Goal: Information Seeking & Learning: Learn about a topic

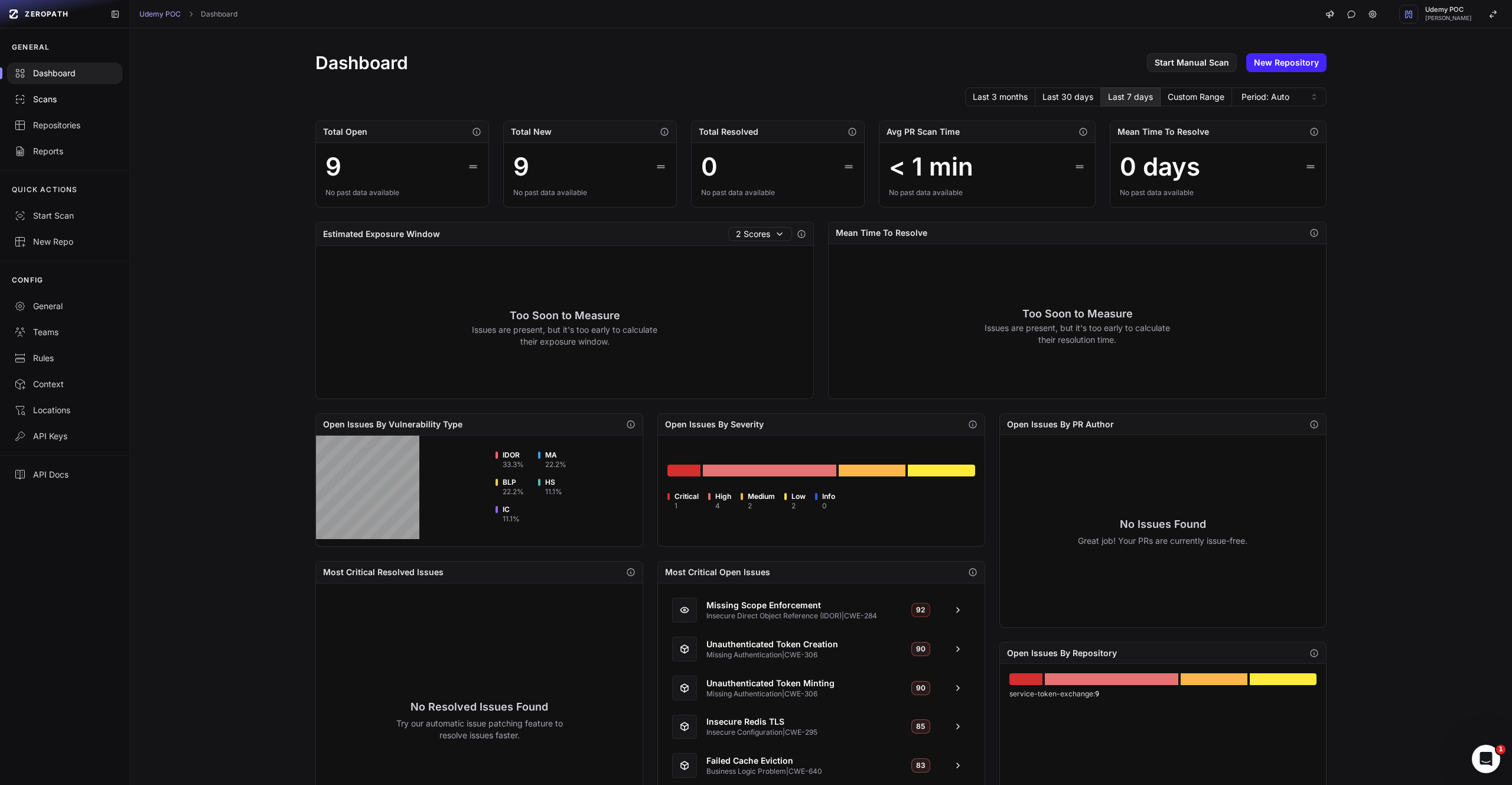
click at [43, 93] on div "Scans" at bounding box center [64, 99] width 101 height 12
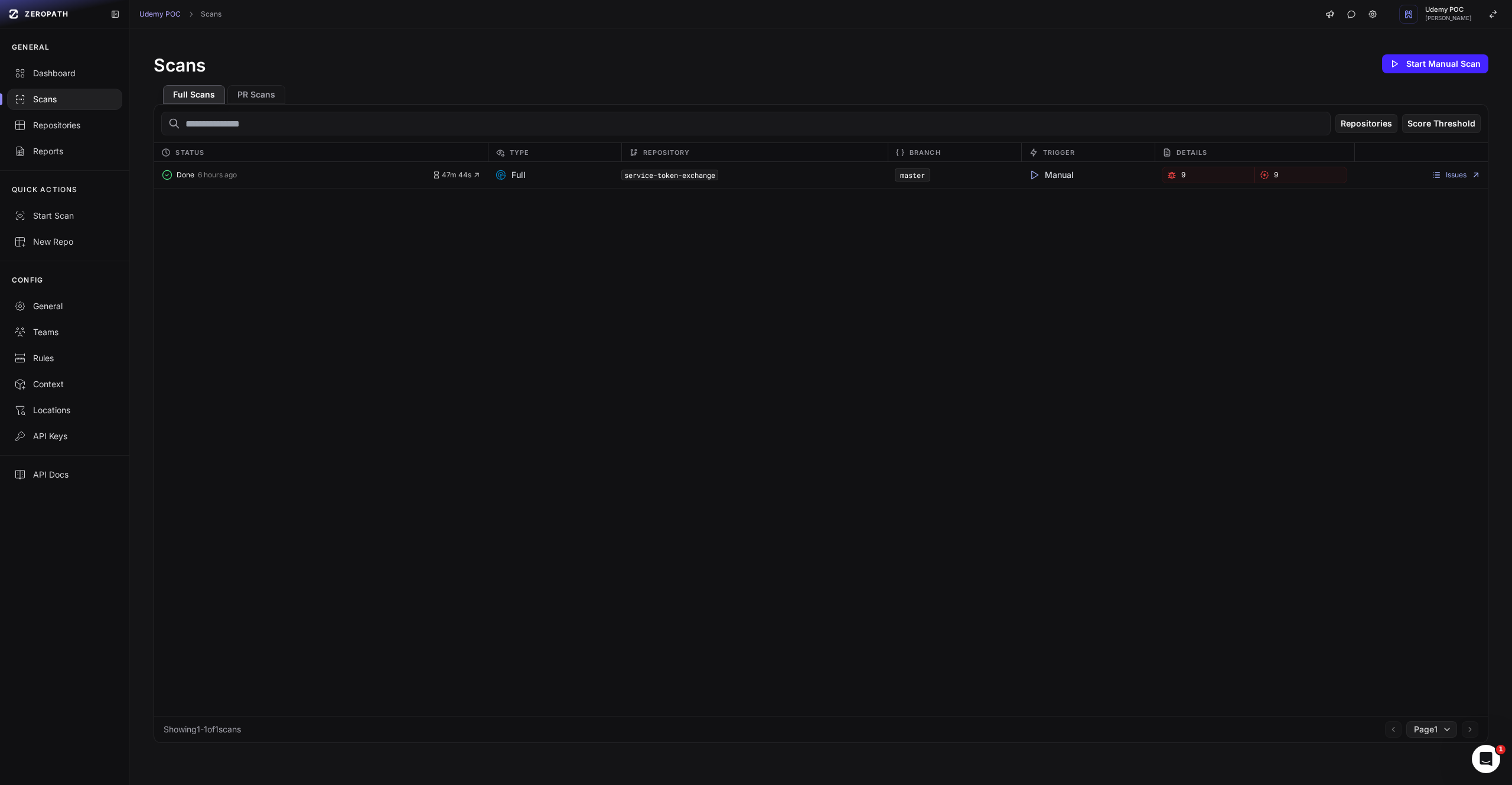
click at [1202, 175] on link "9" at bounding box center [1208, 175] width 93 height 17
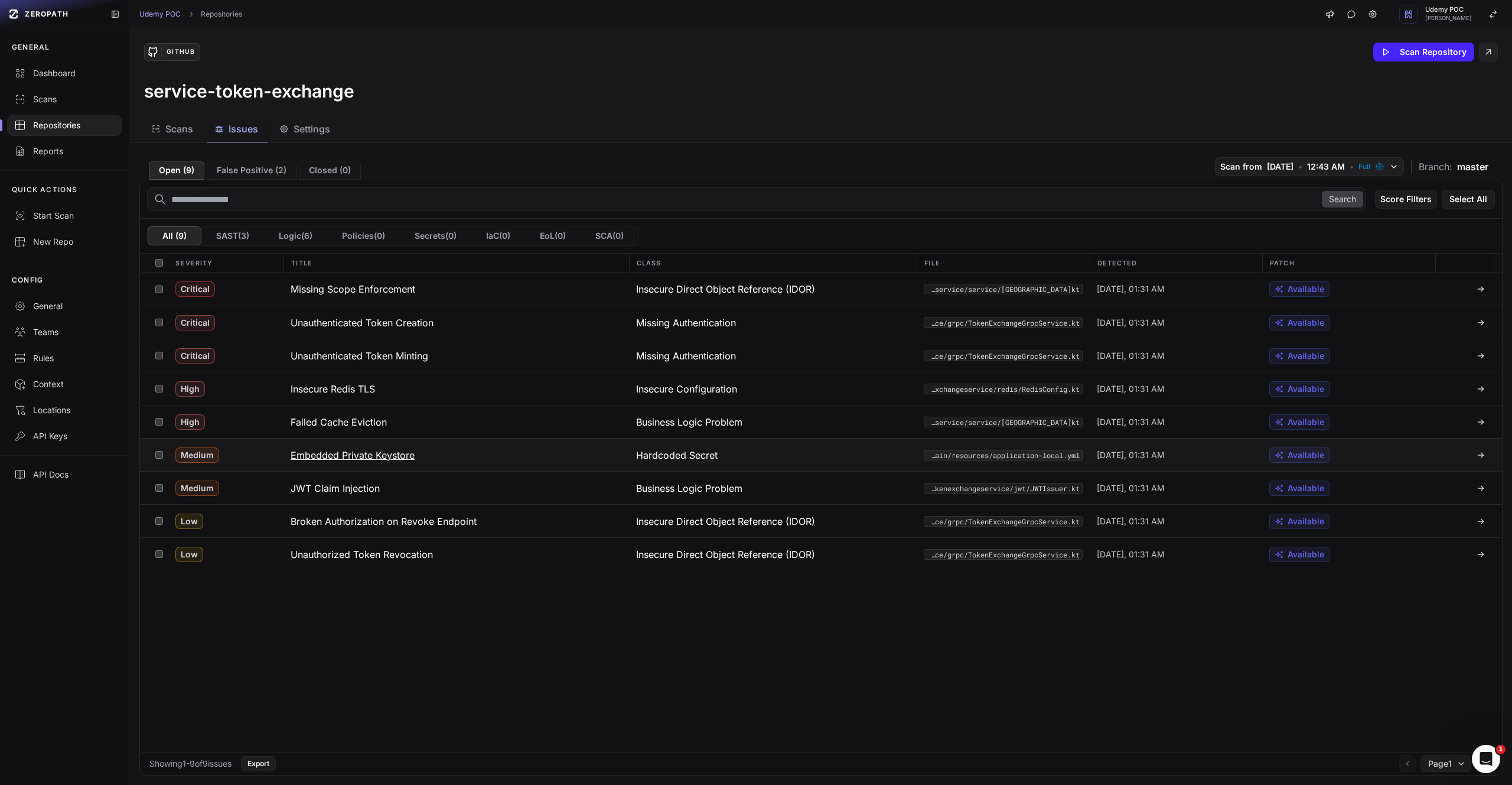
click at [351, 456] on h3 "Embedded Private Keystore" at bounding box center [352, 455] width 124 height 14
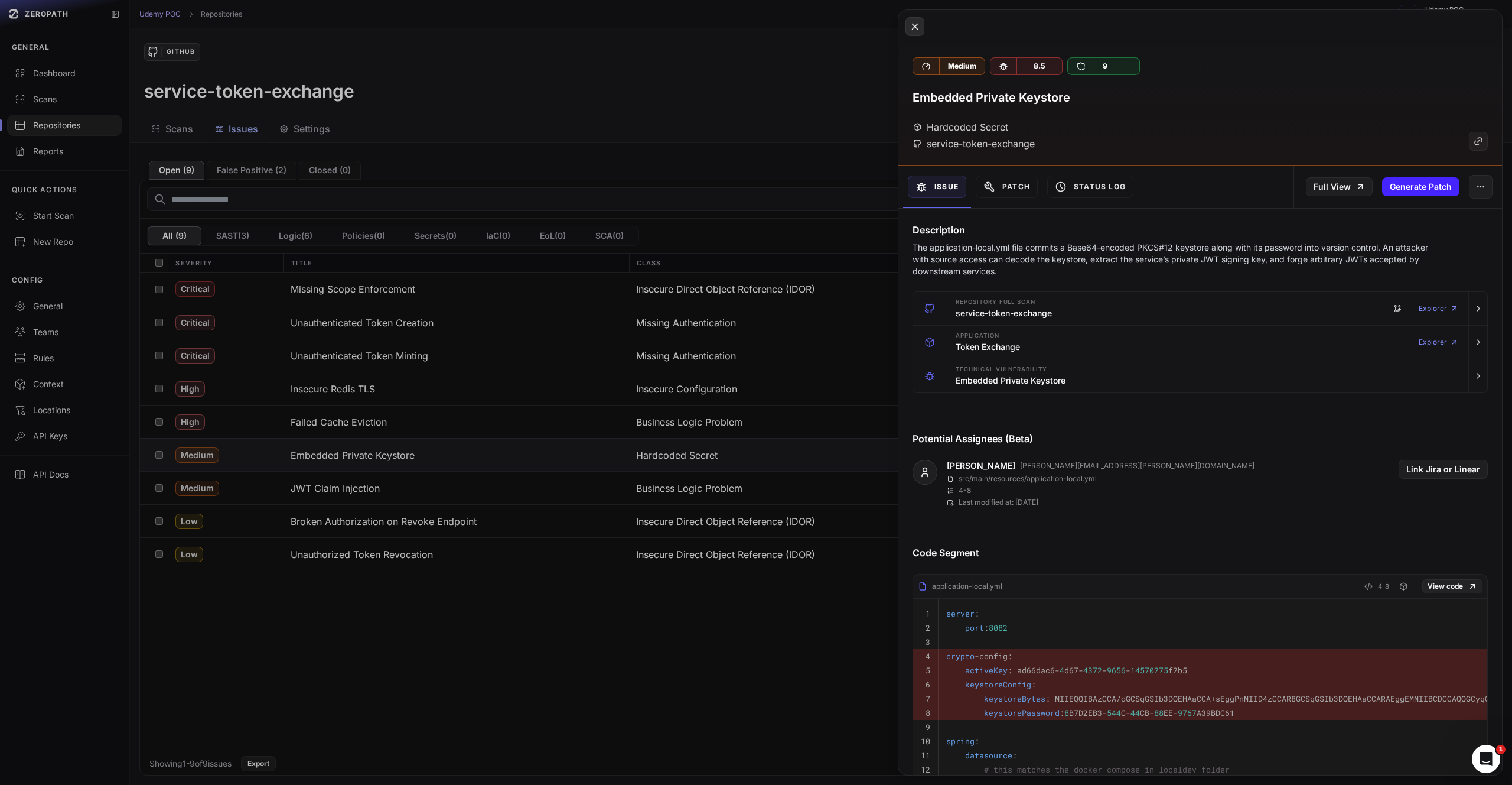
click at [920, 22] on icon at bounding box center [915, 27] width 11 height 14
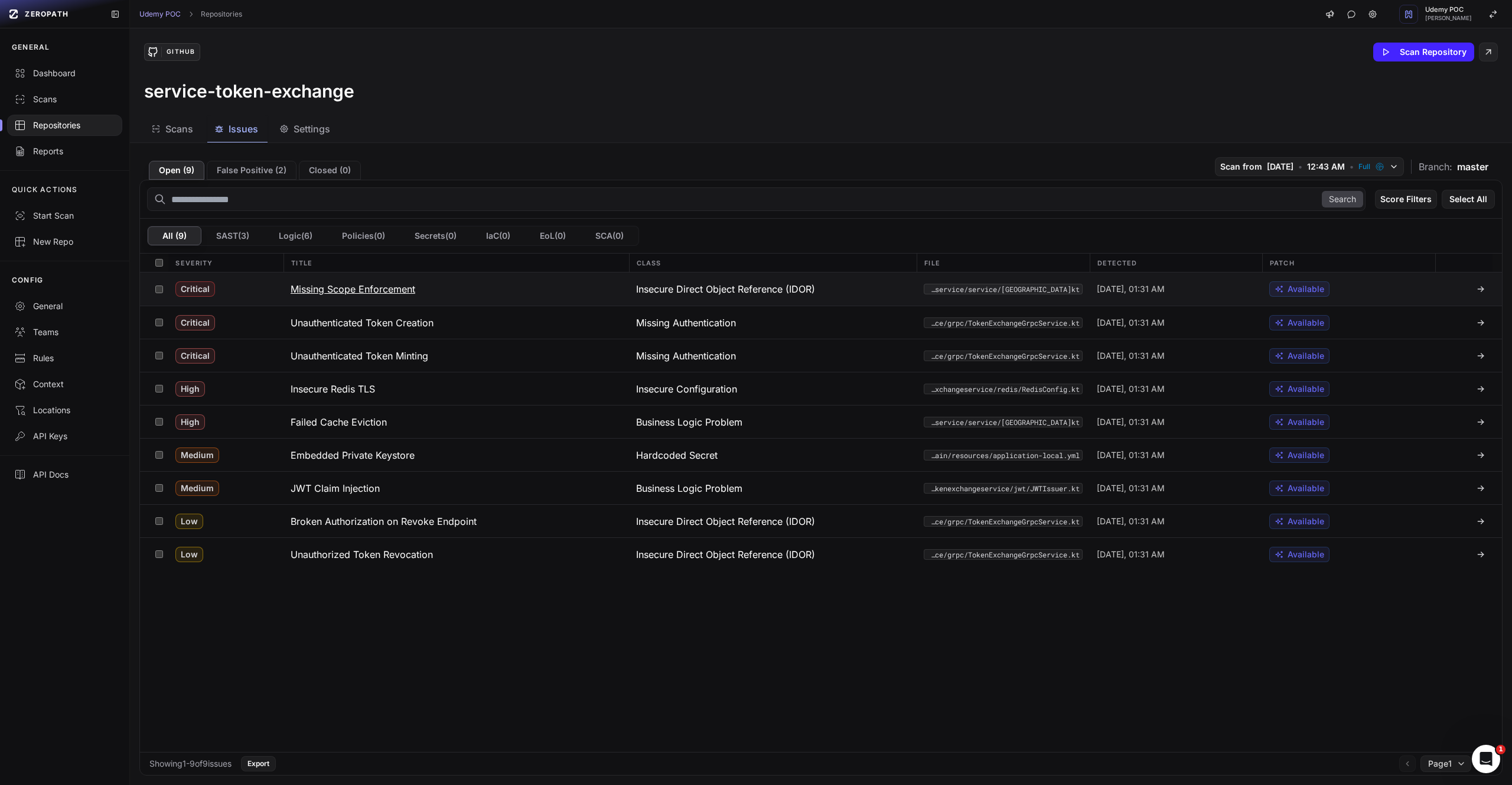
click at [352, 290] on h3 "Missing Scope Enforcement" at bounding box center [353, 289] width 124 height 14
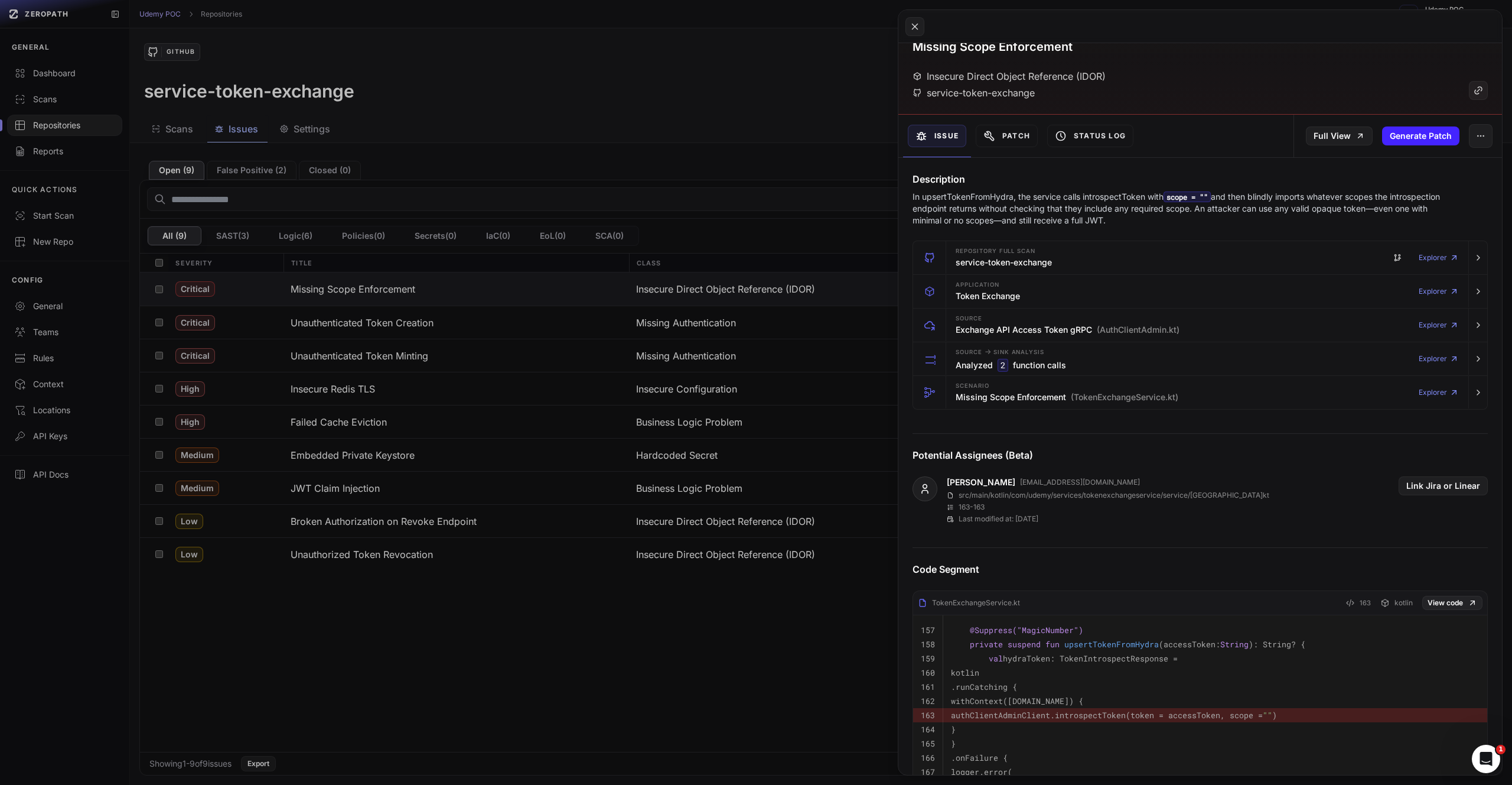
scroll to position [178, 0]
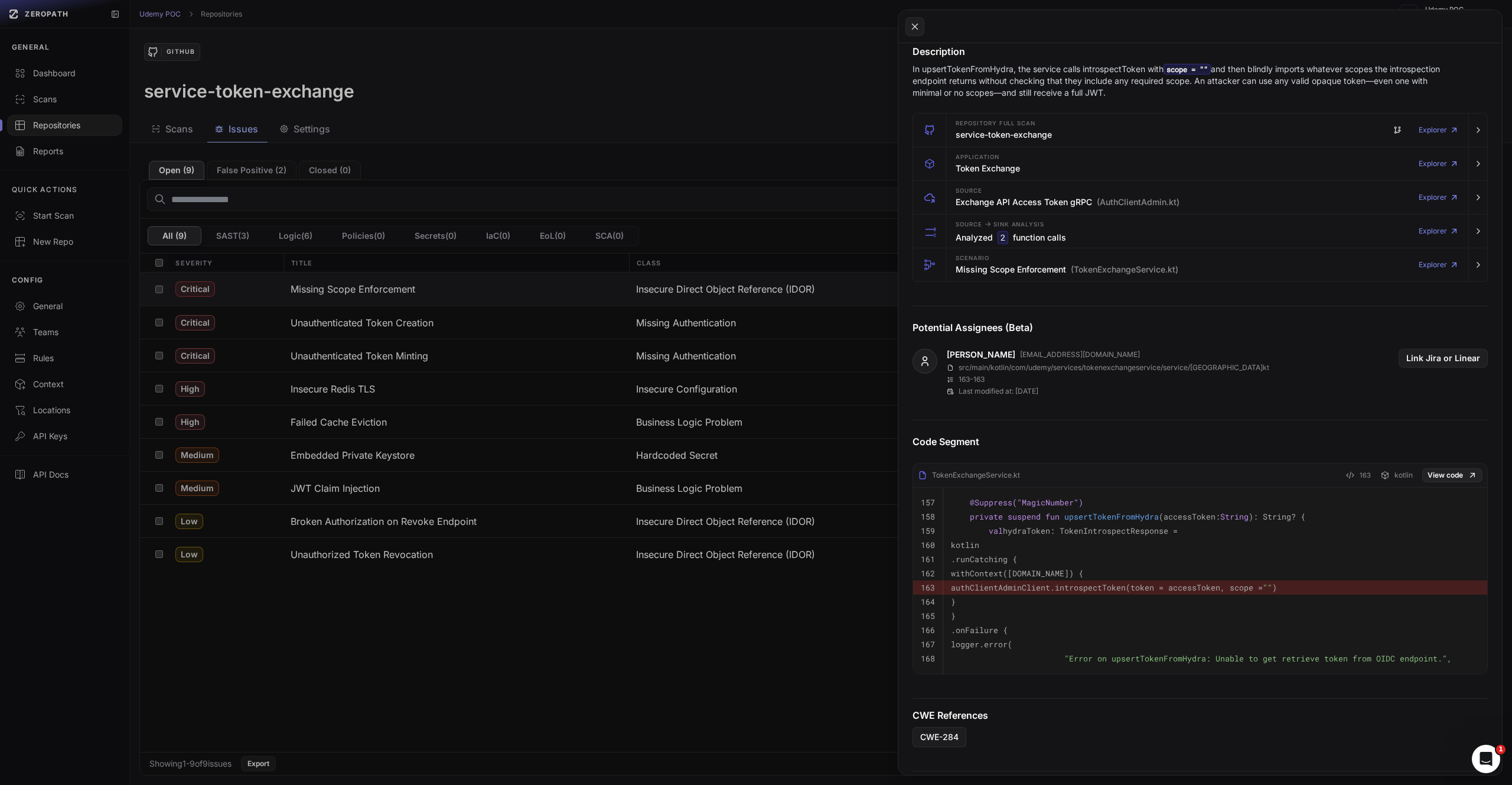
click at [388, 288] on button at bounding box center [756, 392] width 1512 height 785
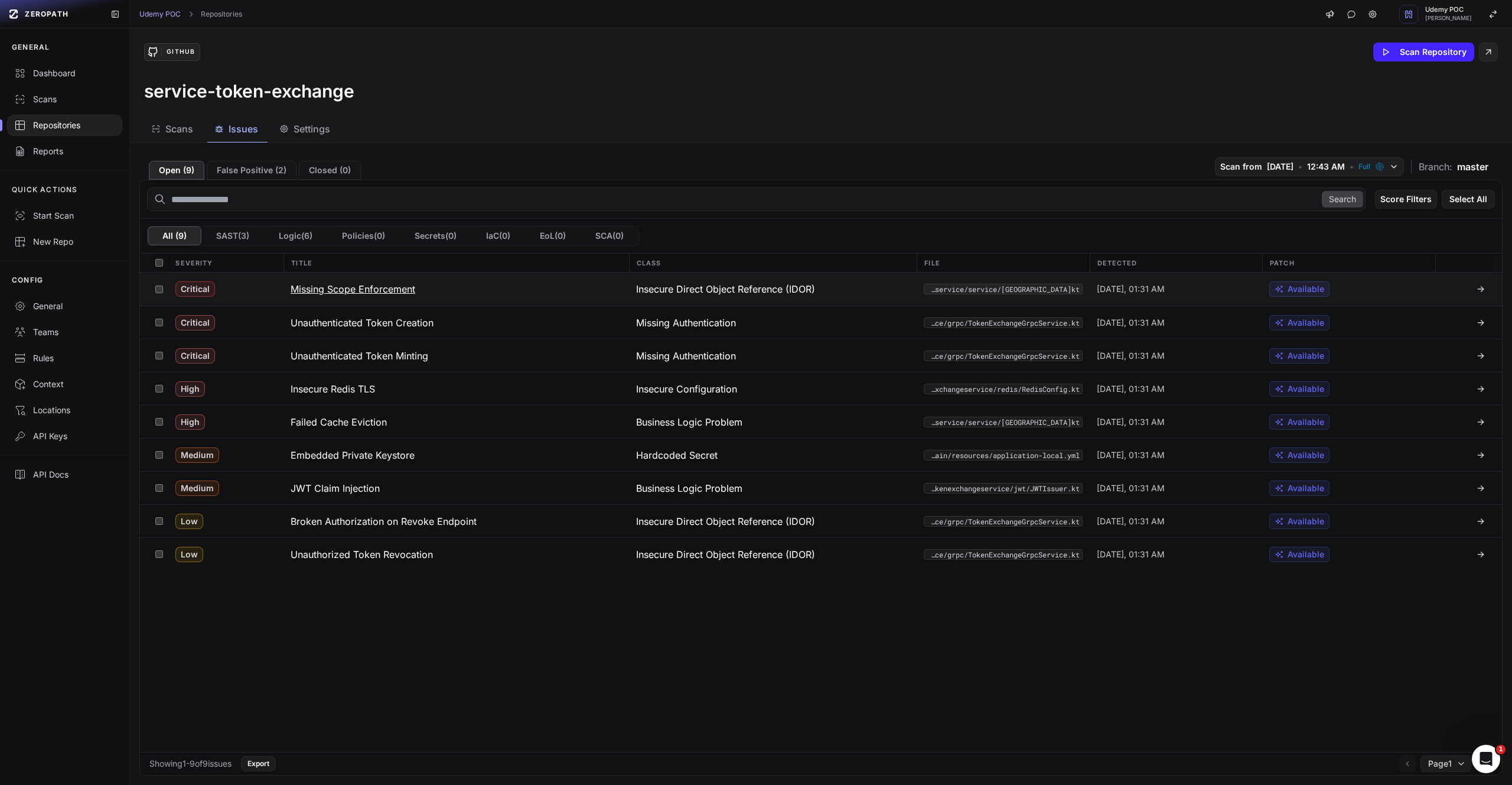
click at [369, 285] on h3 "Missing Scope Enforcement" at bounding box center [353, 289] width 124 height 14
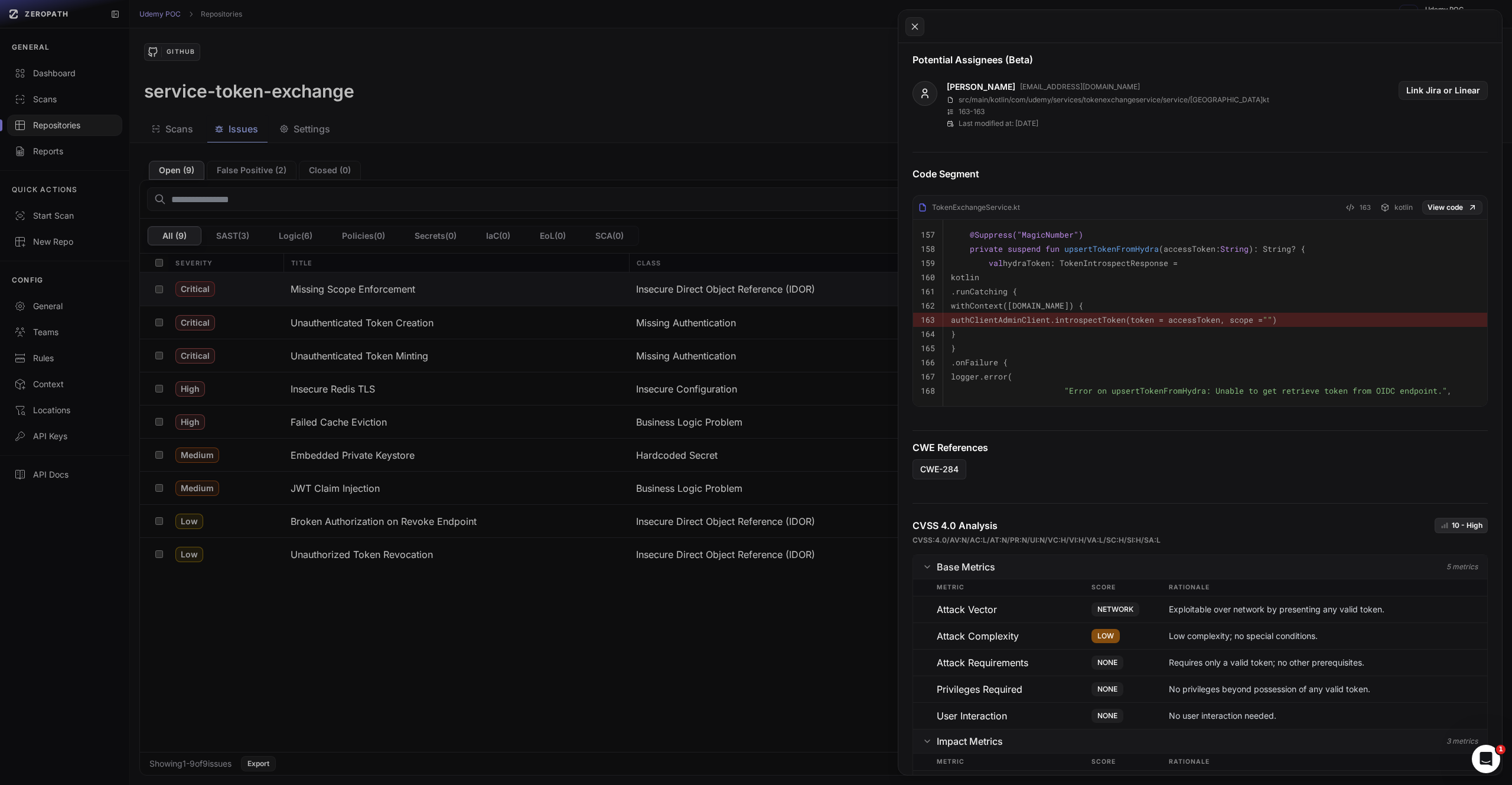
scroll to position [381, 0]
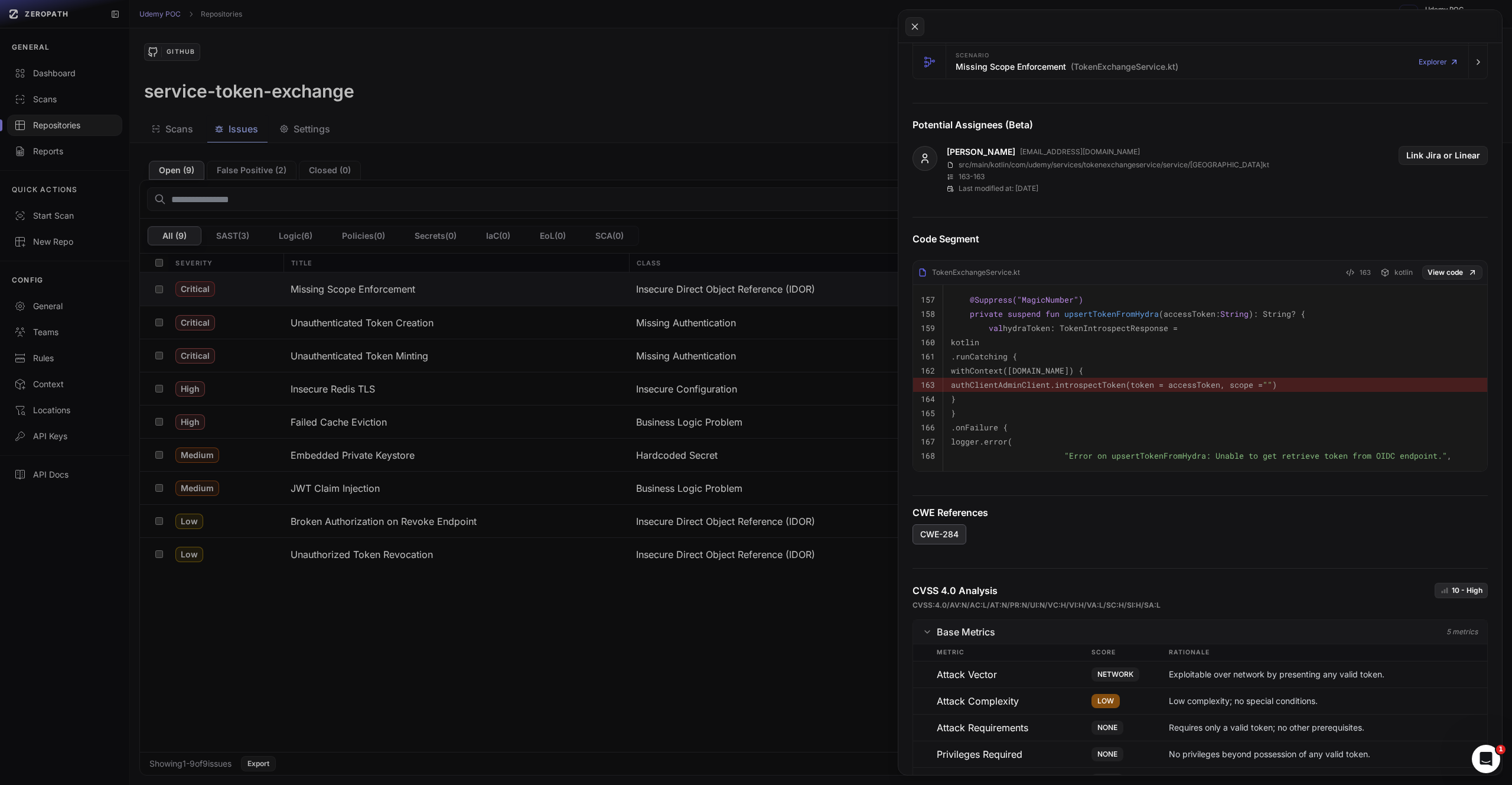
click at [939, 540] on span "CWE-284" at bounding box center [939, 534] width 38 height 12
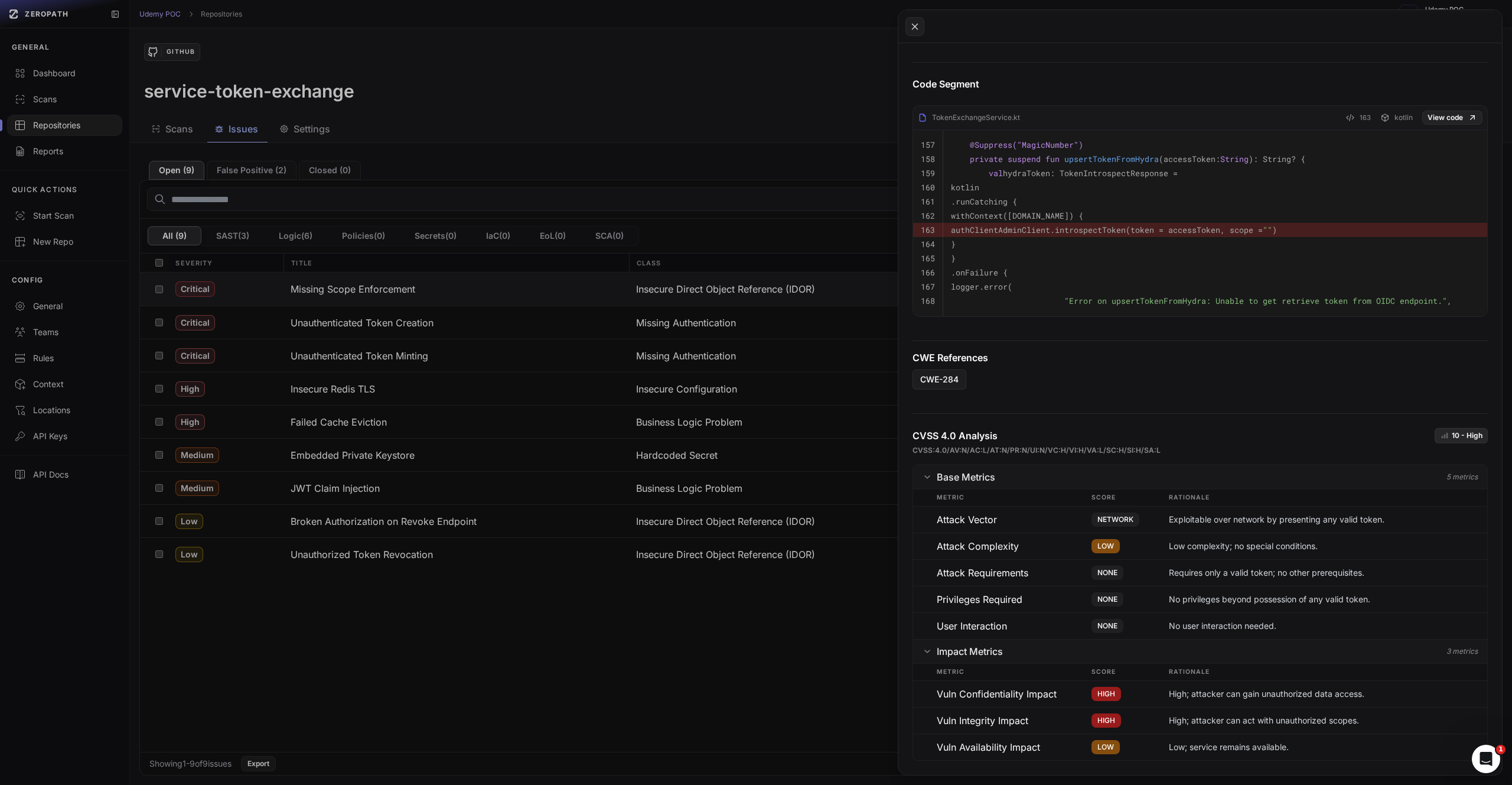
scroll to position [0, 0]
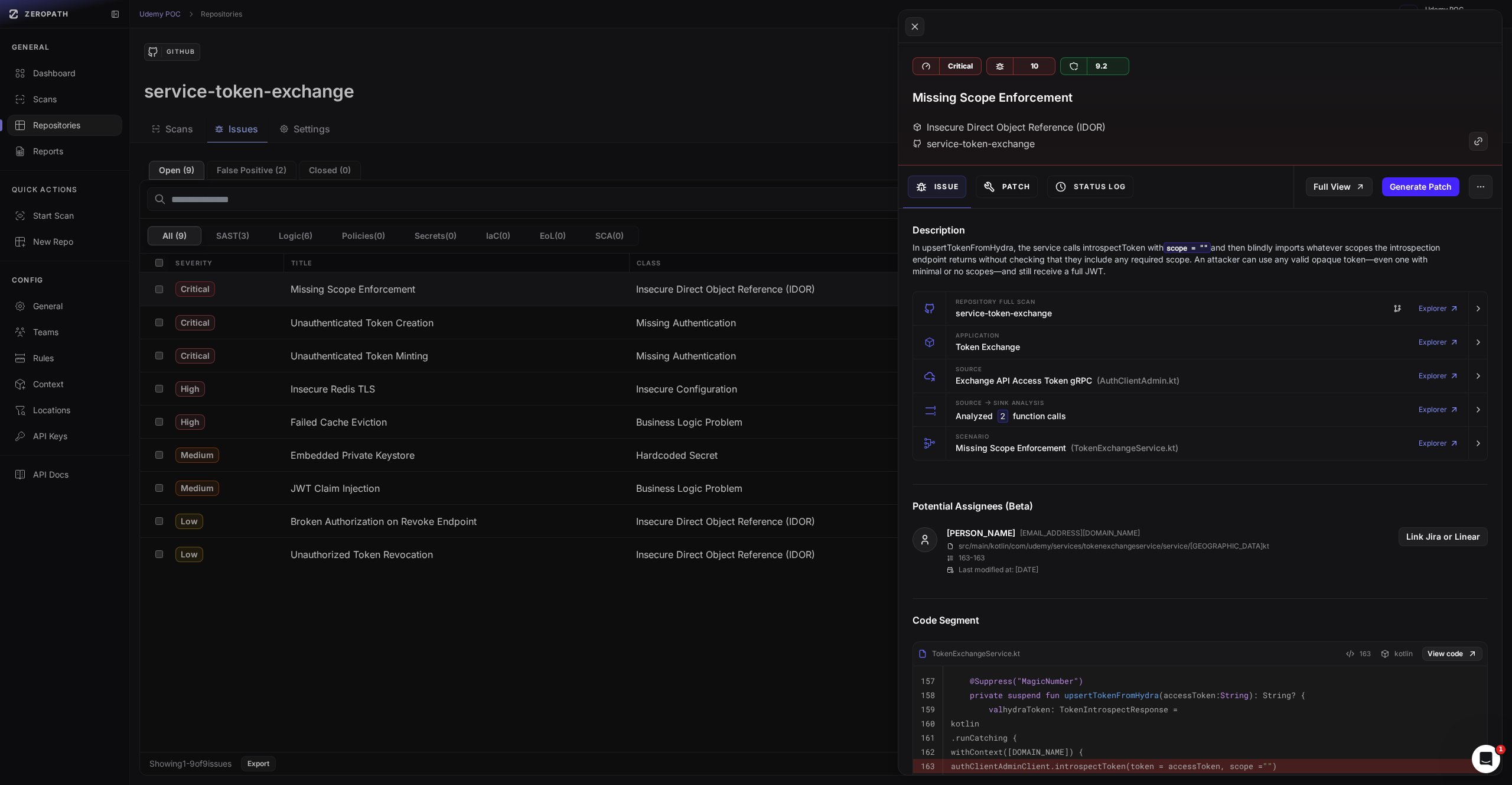
click at [1008, 190] on button "Patch" at bounding box center [1007, 186] width 62 height 22
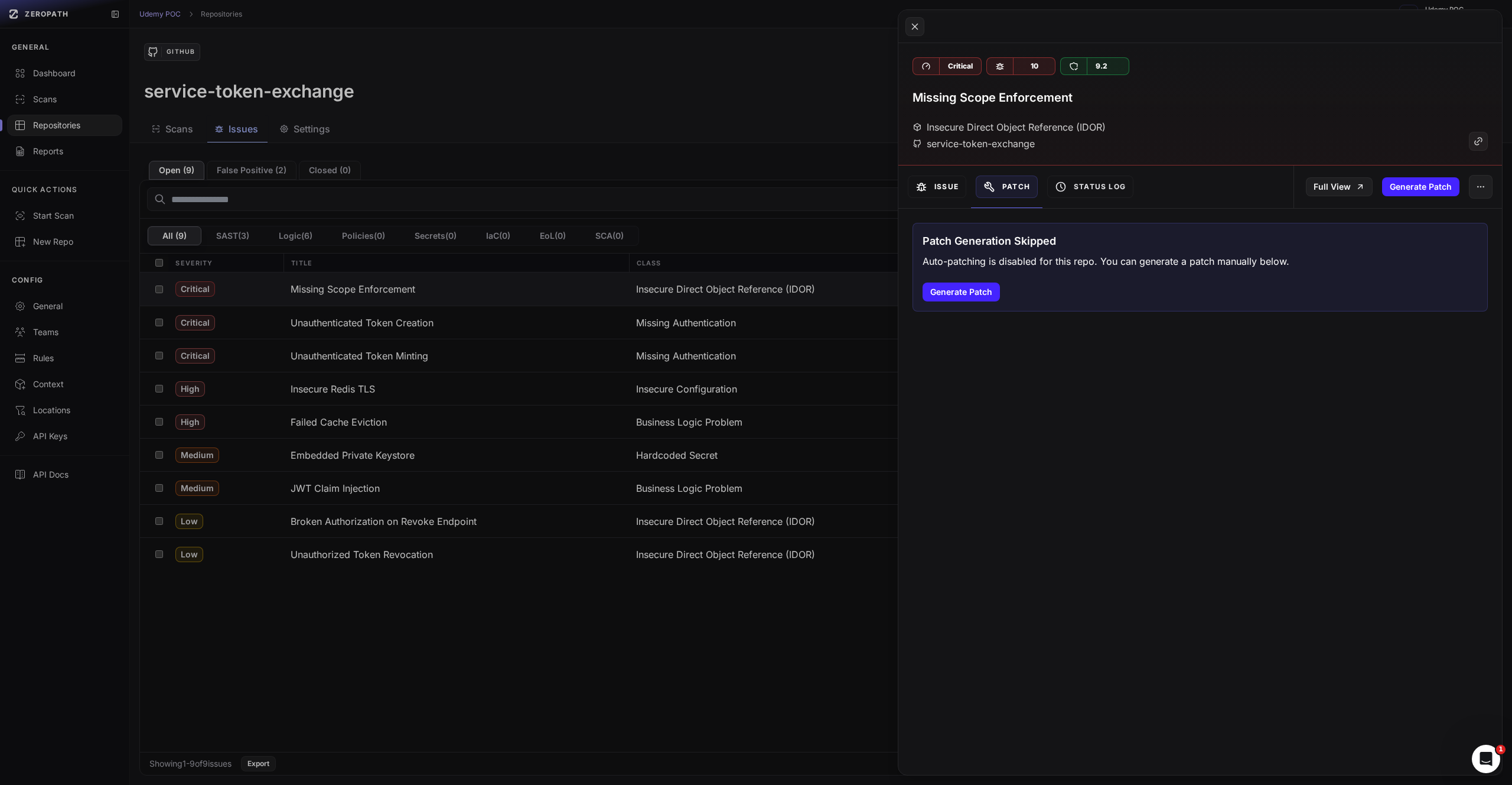
click at [943, 189] on button "Issue" at bounding box center [937, 186] width 58 height 22
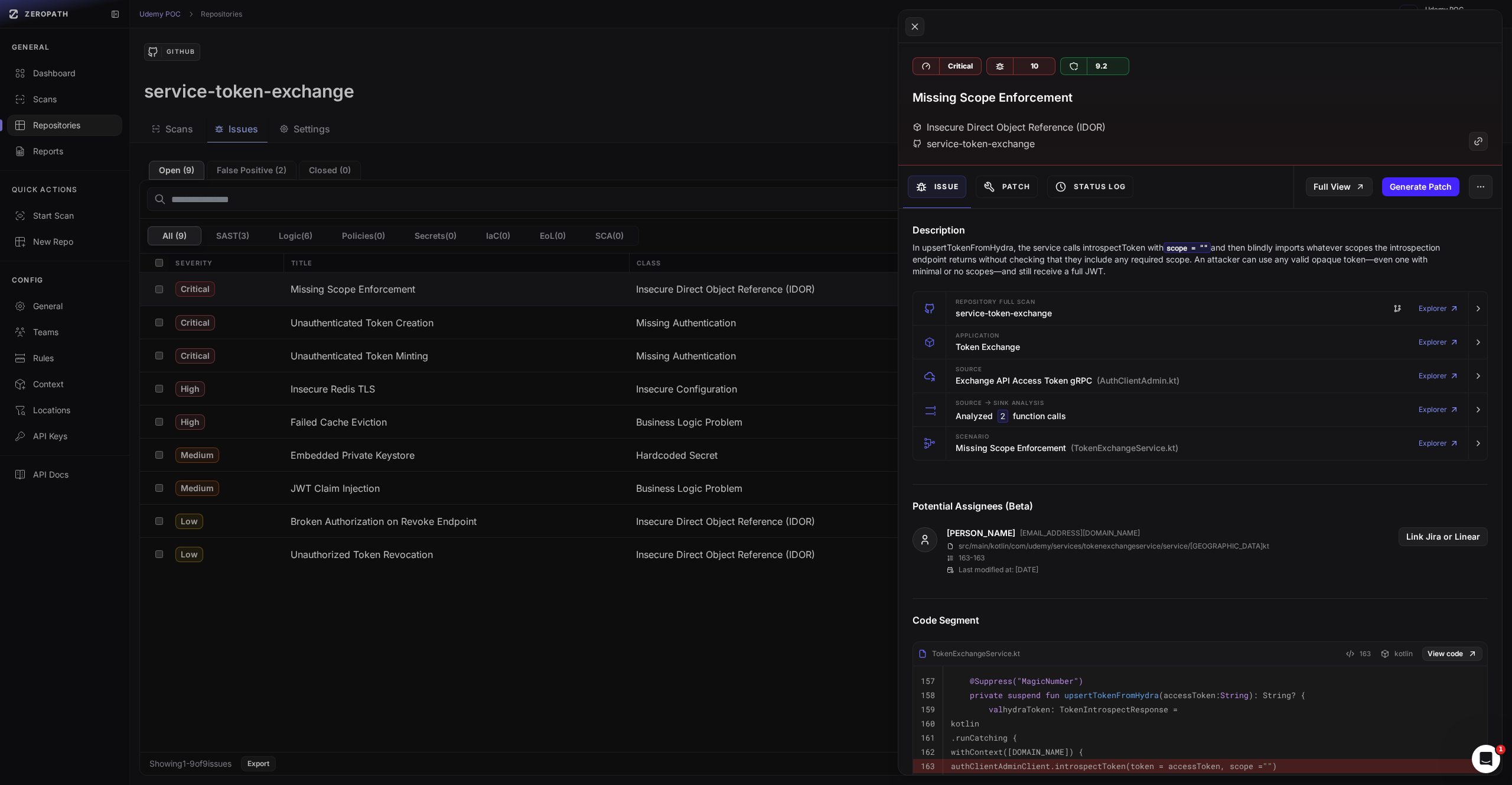
click at [427, 641] on button at bounding box center [756, 392] width 1512 height 785
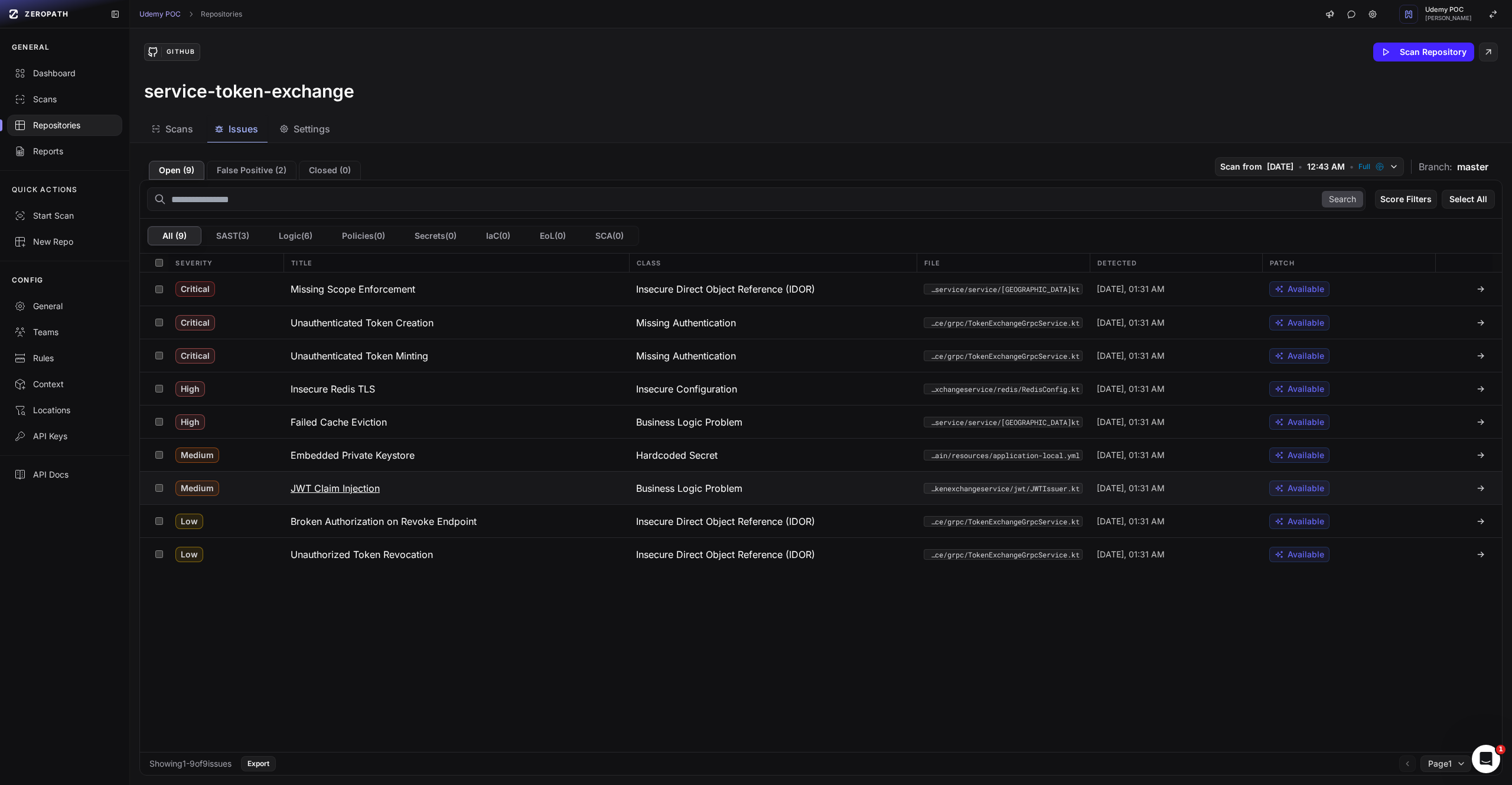
click at [339, 485] on h3 "JWT Claim Injection" at bounding box center [335, 488] width 89 height 14
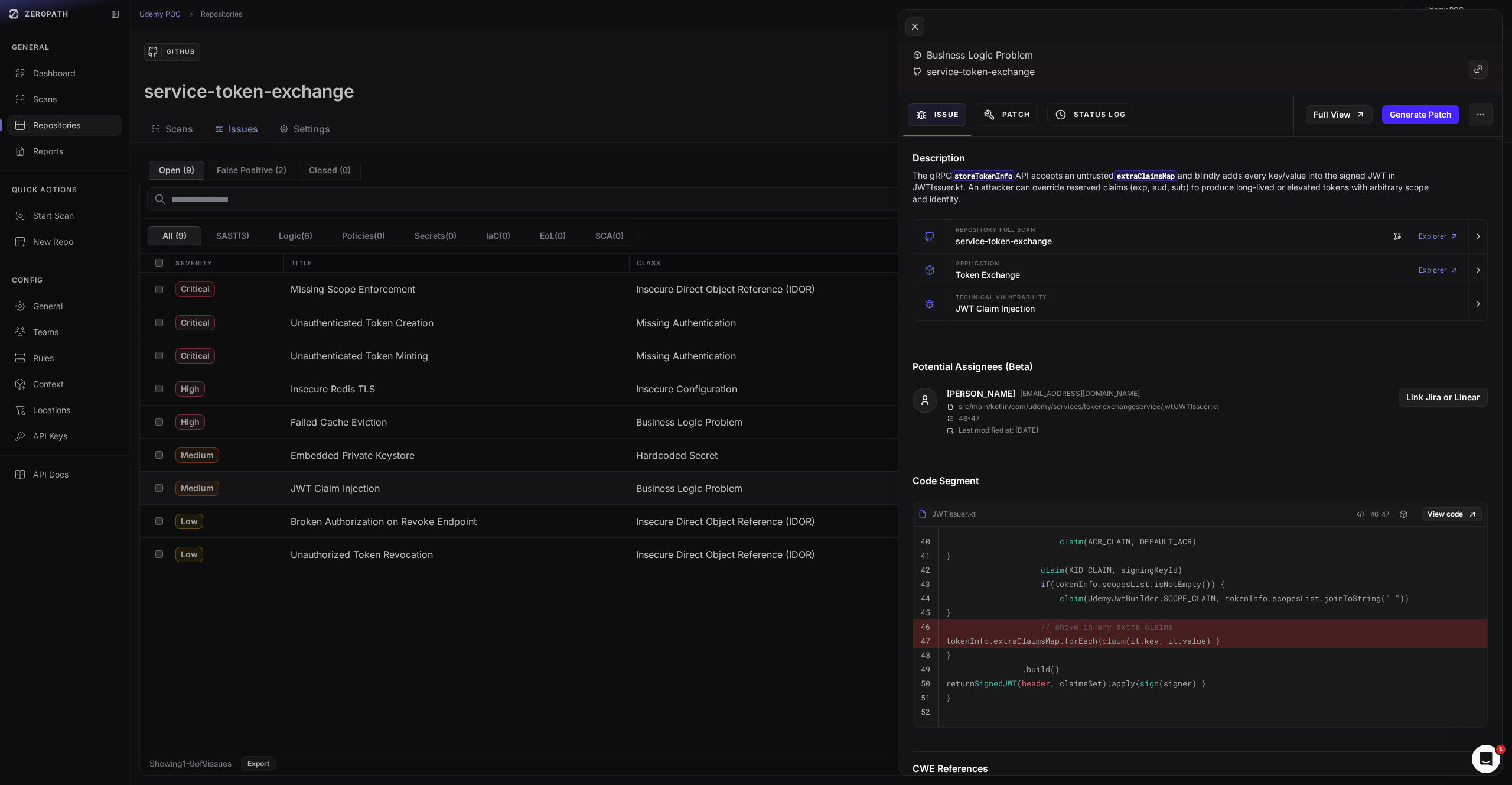
scroll to position [173, 0]
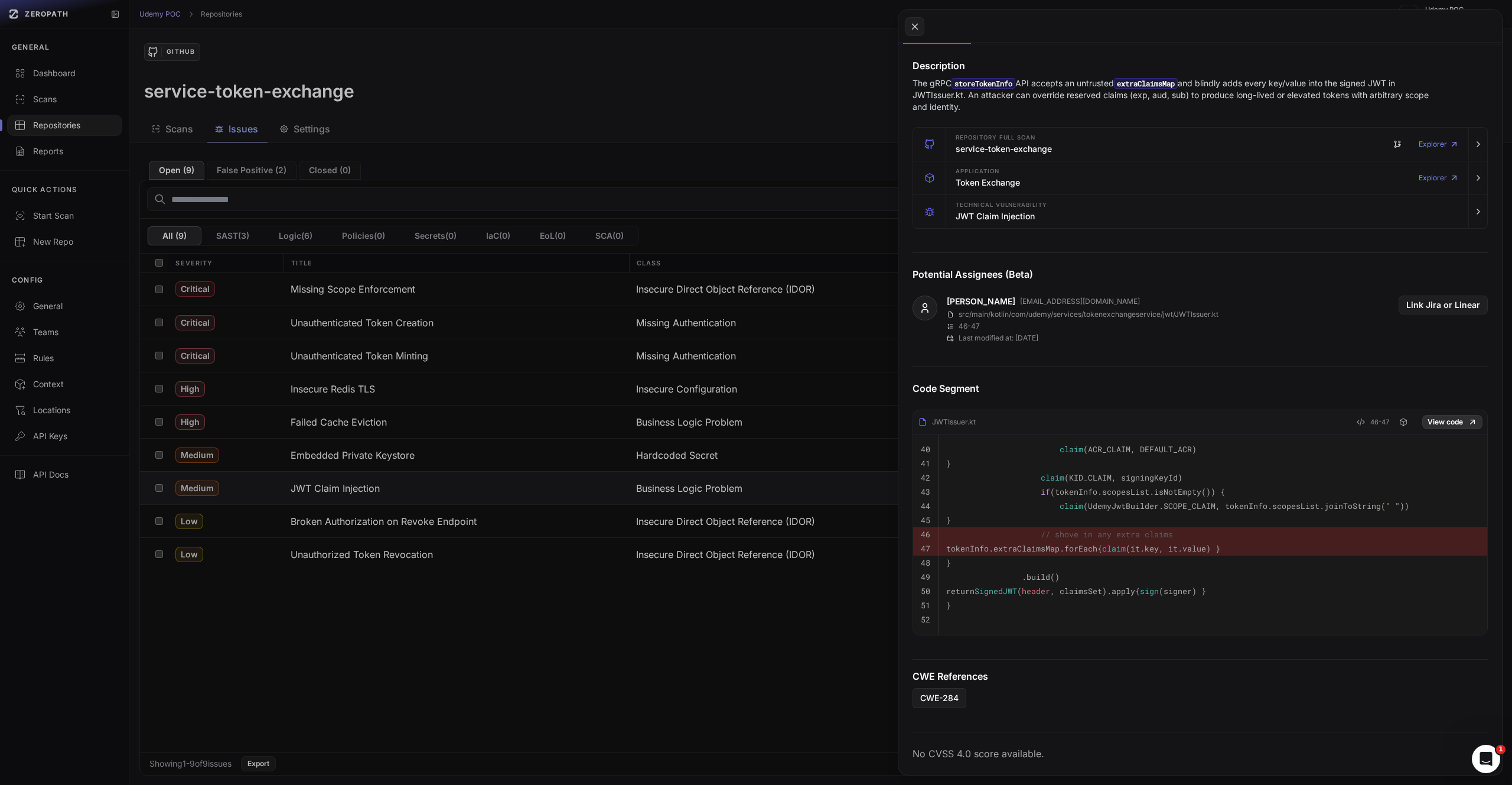
click at [1439, 415] on link "View code" at bounding box center [1452, 422] width 60 height 14
click at [420, 523] on button at bounding box center [756, 392] width 1512 height 785
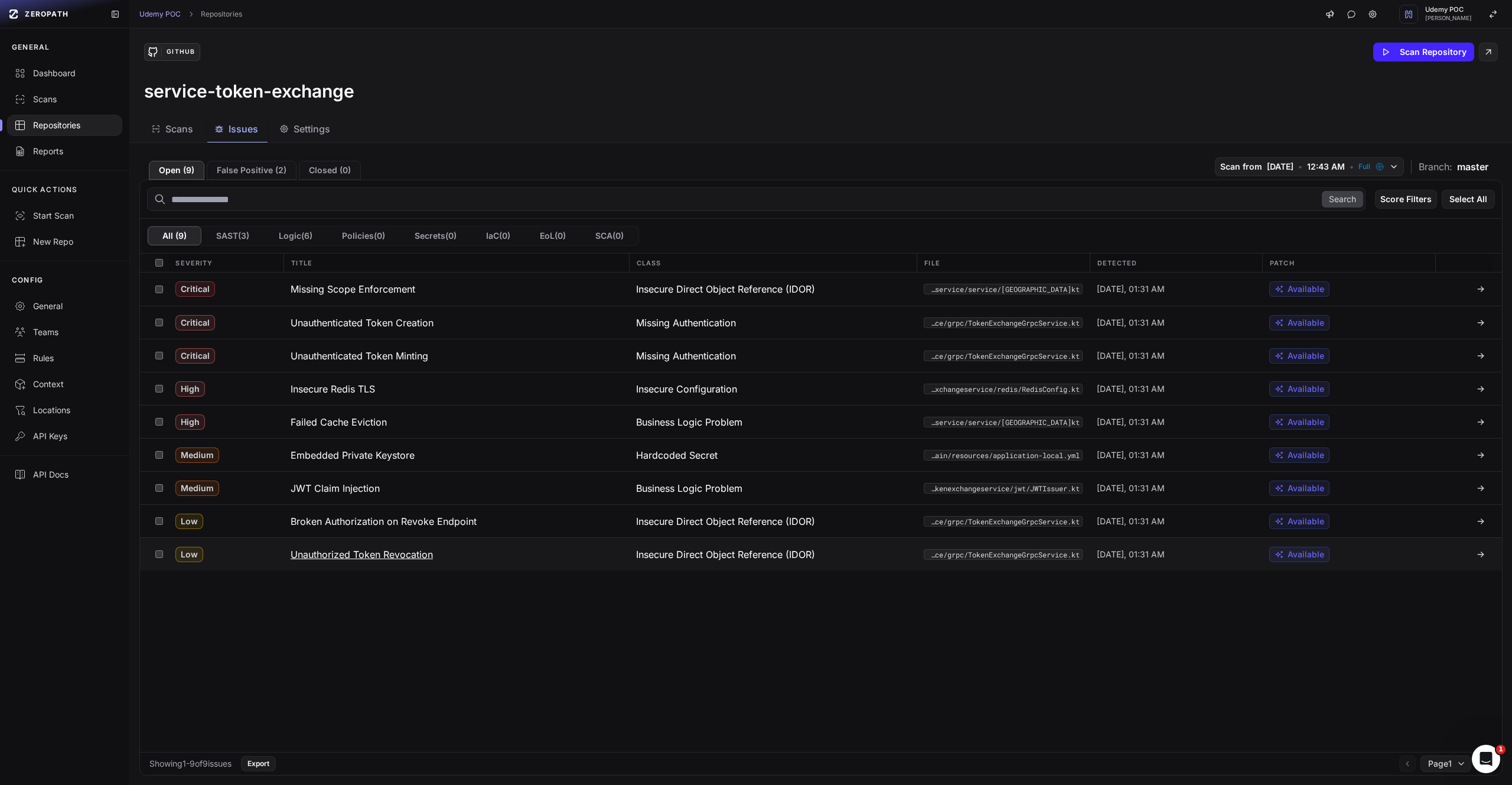
click at [383, 551] on h3 "Unauthorized Token Revocation" at bounding box center [362, 554] width 142 height 14
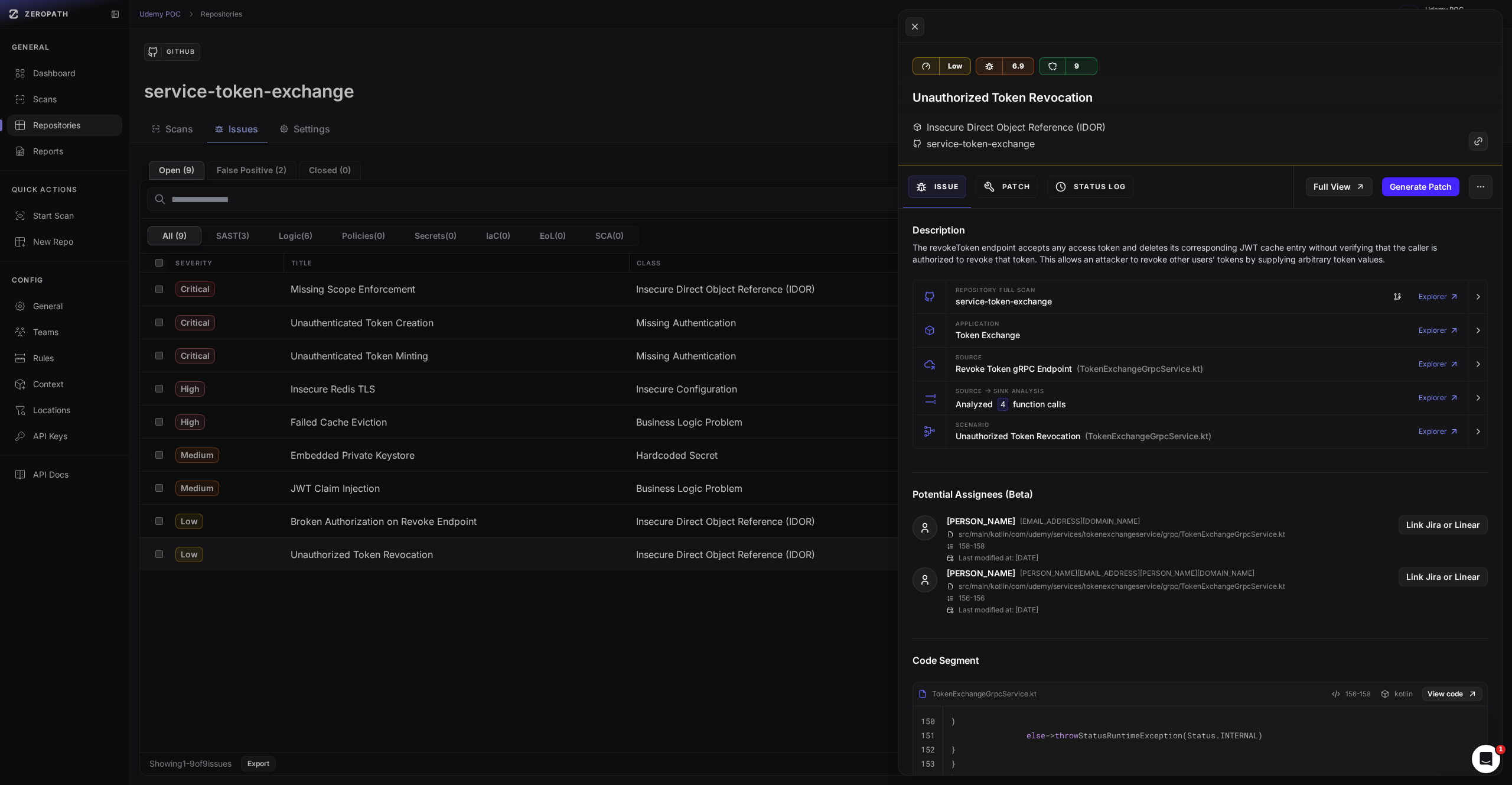
click at [296, 617] on button at bounding box center [756, 392] width 1512 height 785
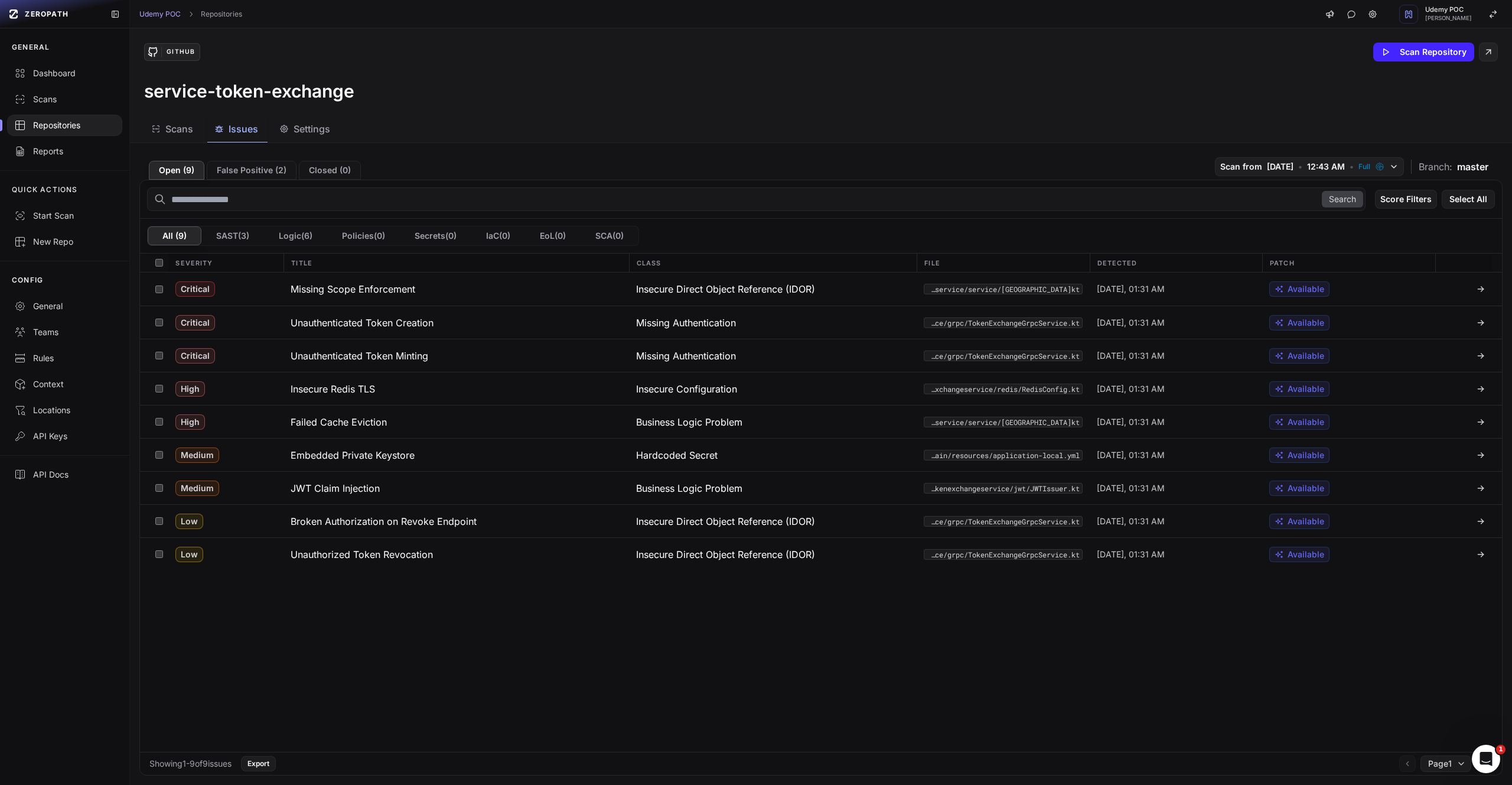
click at [1005, 74] on div "GitHub Scan Repository service-token-exchange" at bounding box center [821, 72] width 1382 height 88
